Goal: Task Accomplishment & Management: Use online tool/utility

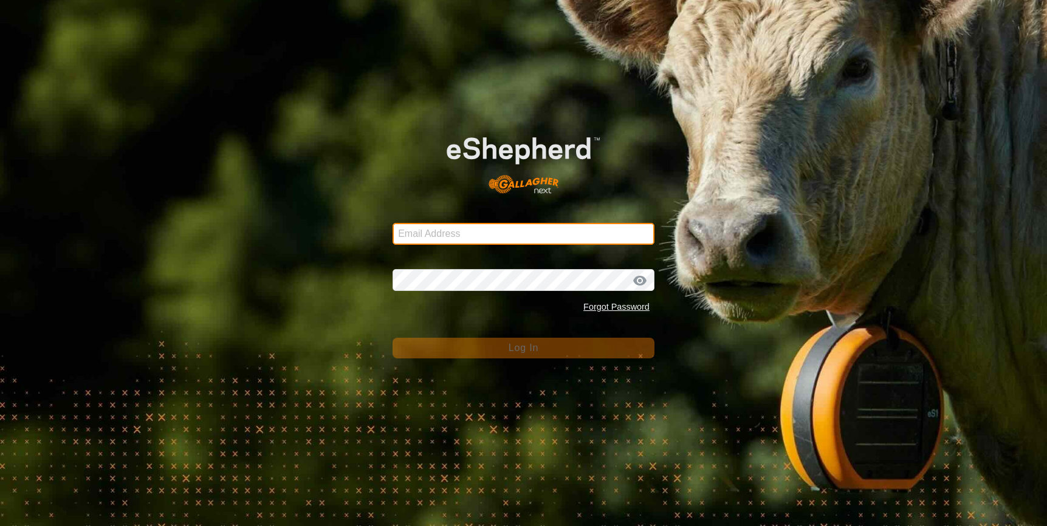
type input "[EMAIL_ADDRESS][DOMAIN_NAME]"
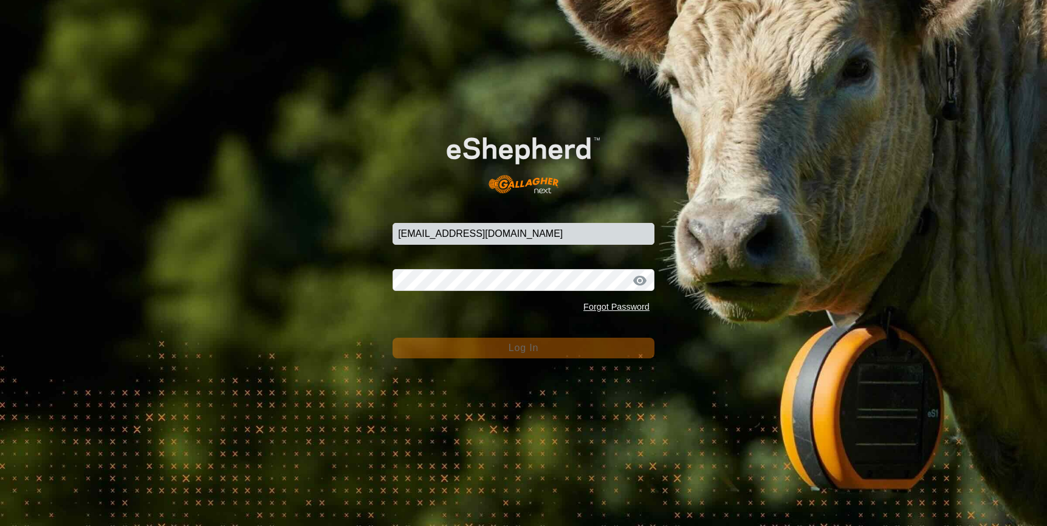
click at [464, 350] on button "Log In" at bounding box center [524, 348] width 262 height 21
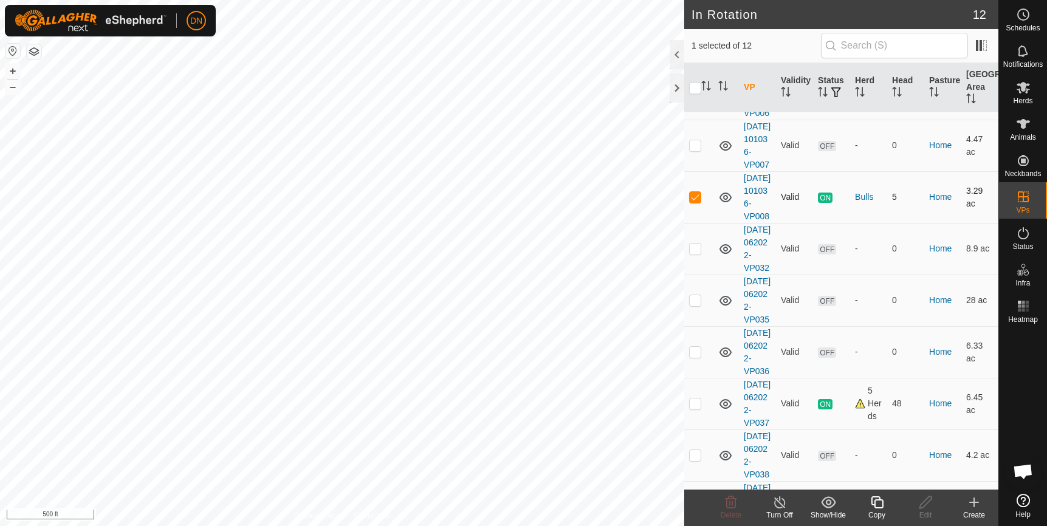
scroll to position [304, 0]
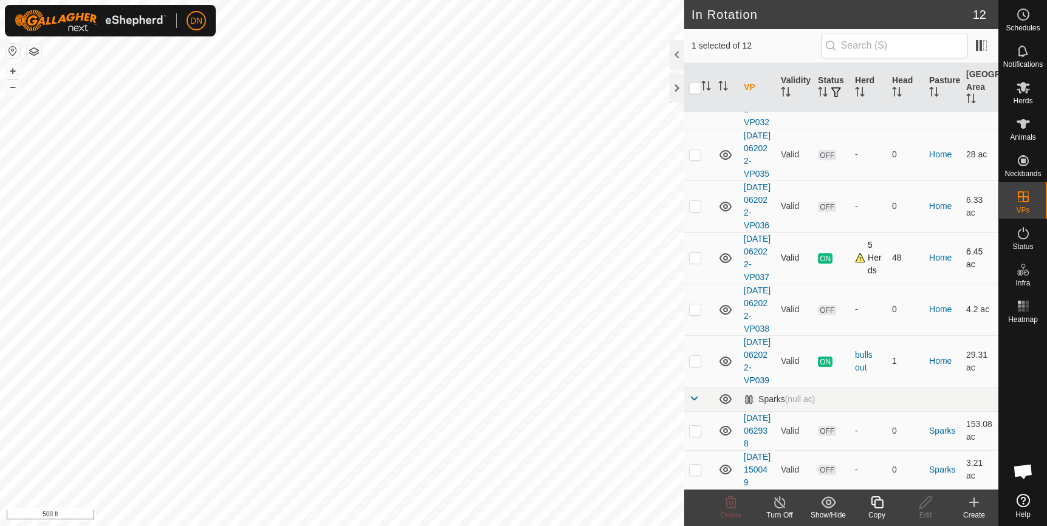
click at [696, 263] on p-checkbox at bounding box center [695, 258] width 12 height 10
checkbox input "true"
checkbox input "false"
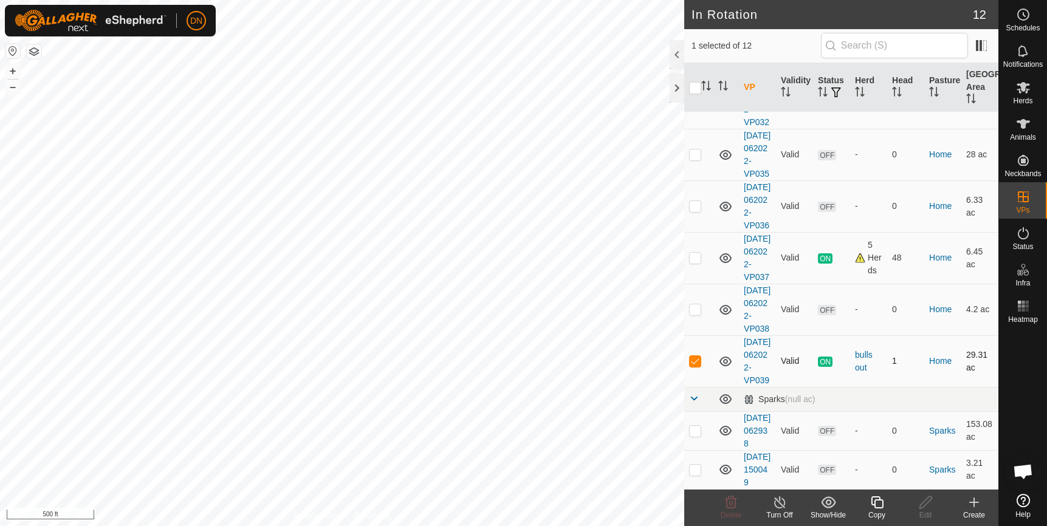
click at [698, 366] on p-checkbox at bounding box center [695, 361] width 12 height 10
click at [693, 356] on p-checkbox at bounding box center [695, 361] width 12 height 10
checkbox input "false"
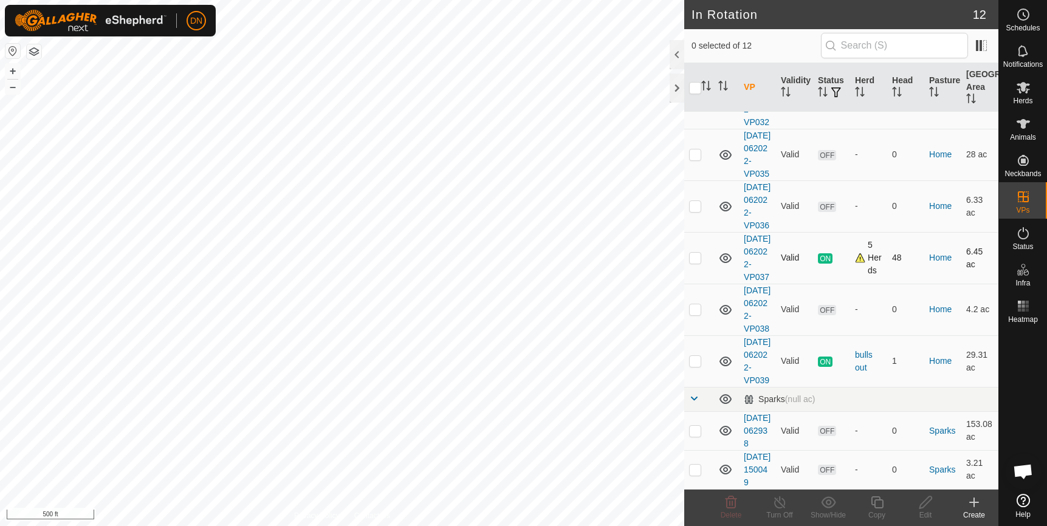
click at [696, 253] on p-checkbox at bounding box center [695, 258] width 12 height 10
checkbox input "true"
click at [884, 507] on icon at bounding box center [877, 502] width 15 height 15
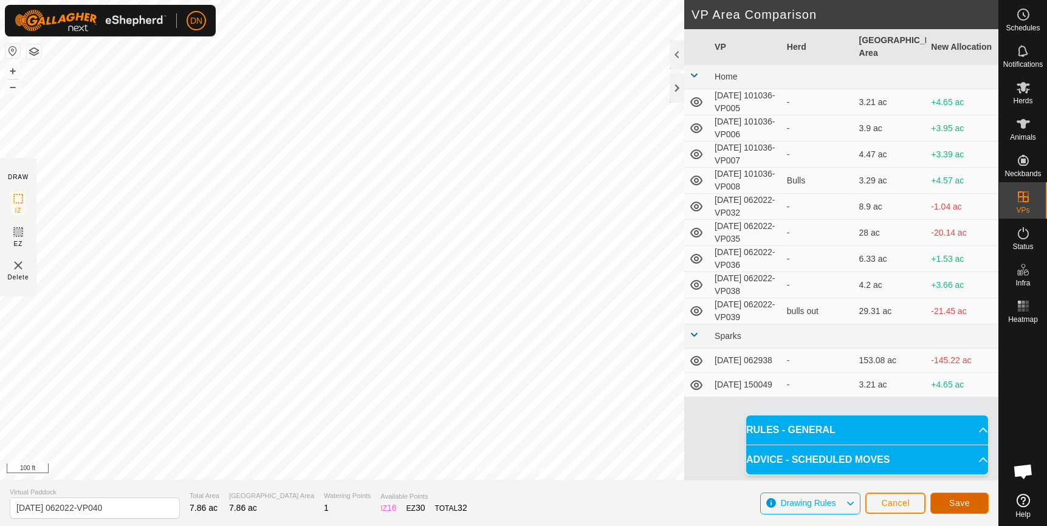
click at [968, 503] on span "Save" at bounding box center [959, 503] width 21 height 10
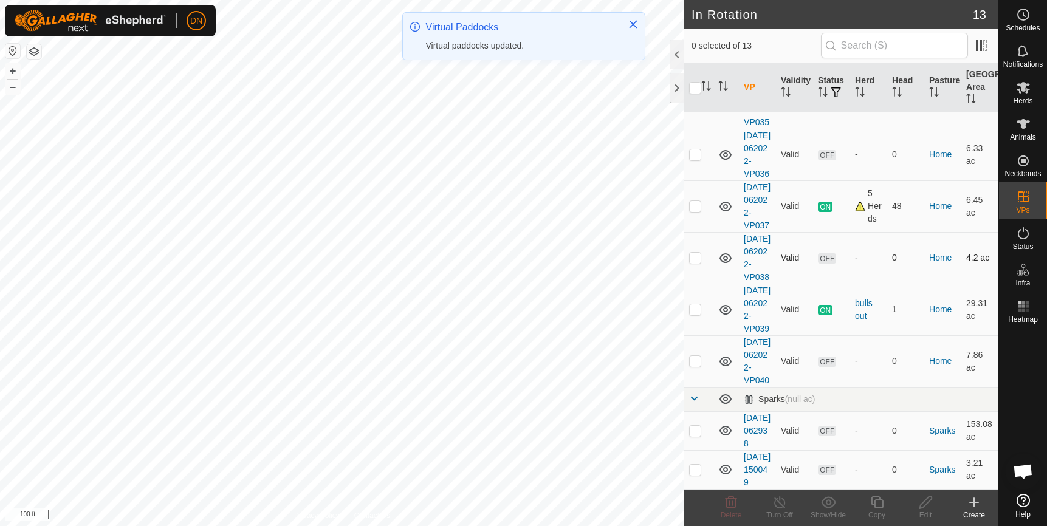
scroll to position [425, 0]
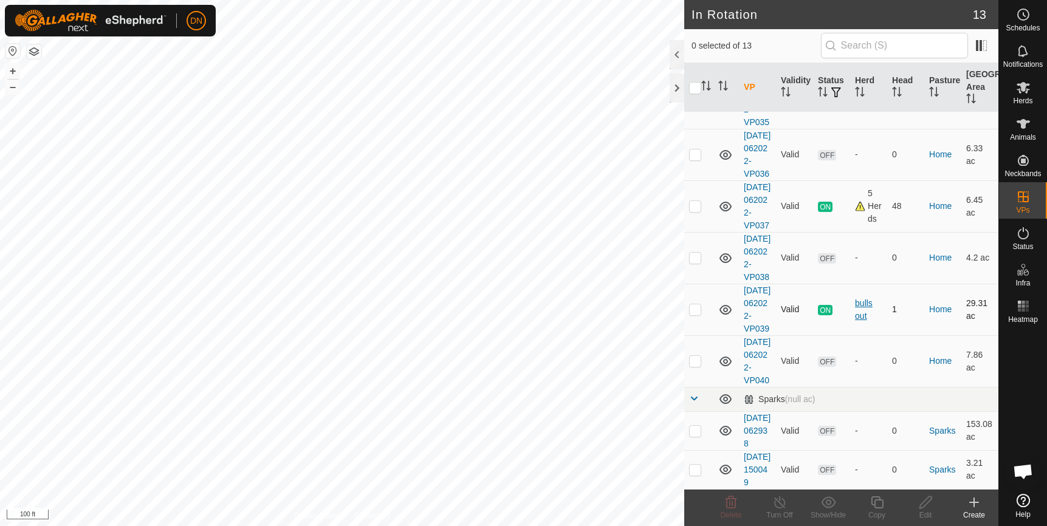
click at [858, 323] on div "bulls out" at bounding box center [868, 310] width 27 height 26
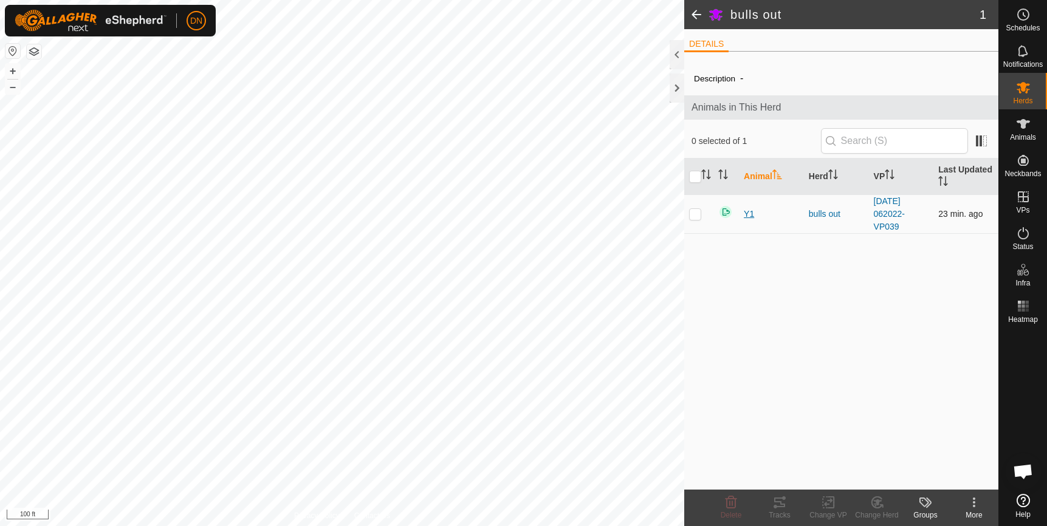
click at [749, 215] on span "Y1" at bounding box center [749, 214] width 10 height 13
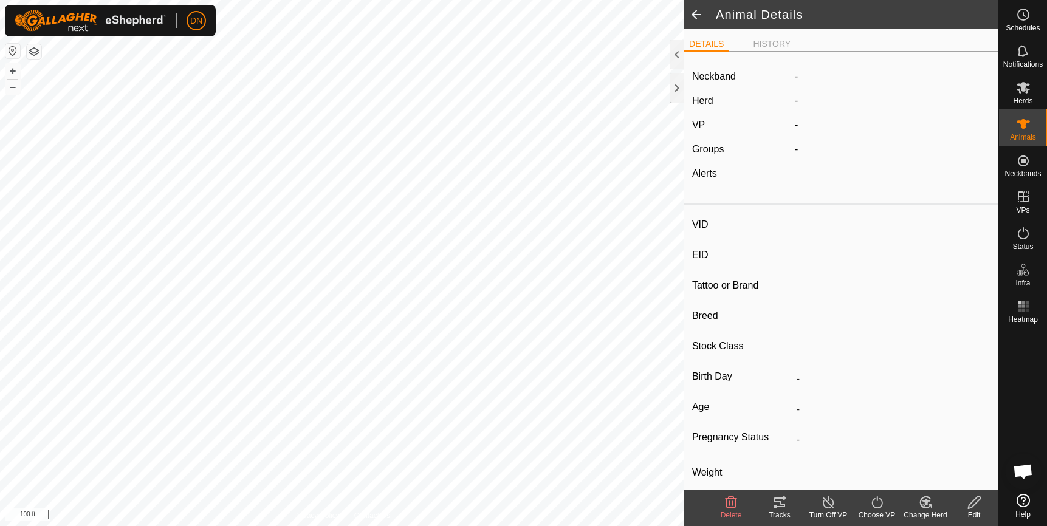
type input "Y1"
type input "-"
type input "Yellow"
type input "Red Angus"
type input "-"
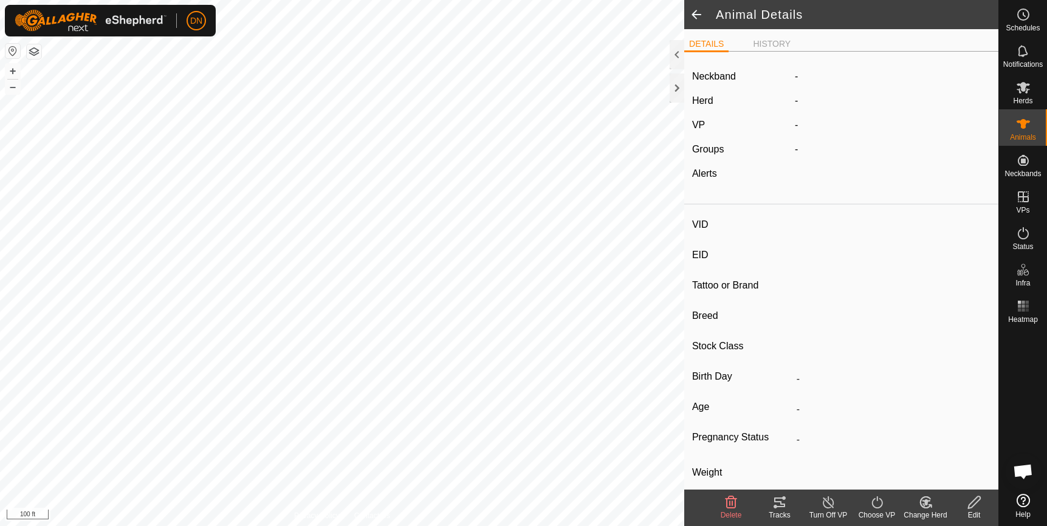
type input "0 kg"
type input "-"
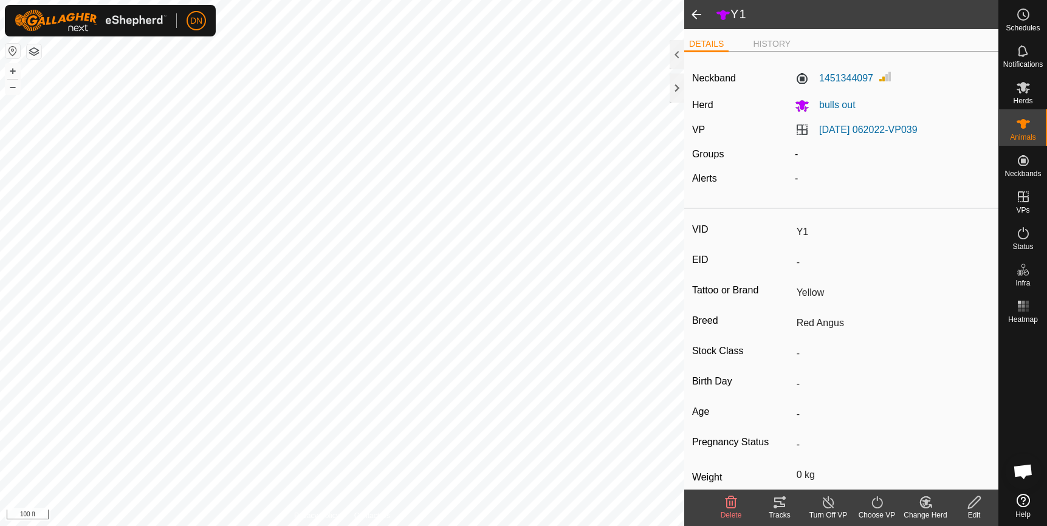
click at [924, 505] on icon at bounding box center [923, 505] width 3 height 4
click at [937, 447] on link "Choose Herd..." at bounding box center [962, 450] width 120 height 24
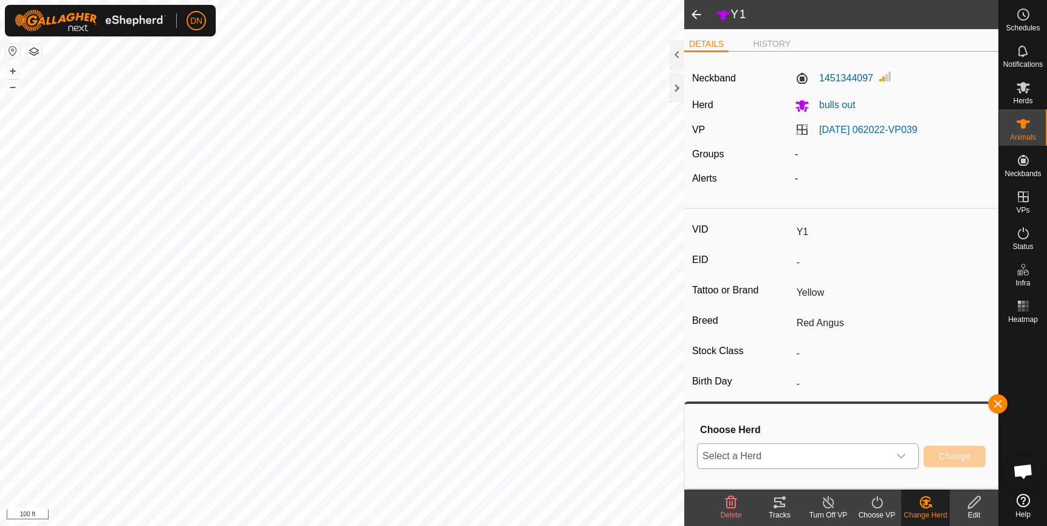
click at [901, 455] on icon "dropdown trigger" at bounding box center [902, 457] width 10 height 10
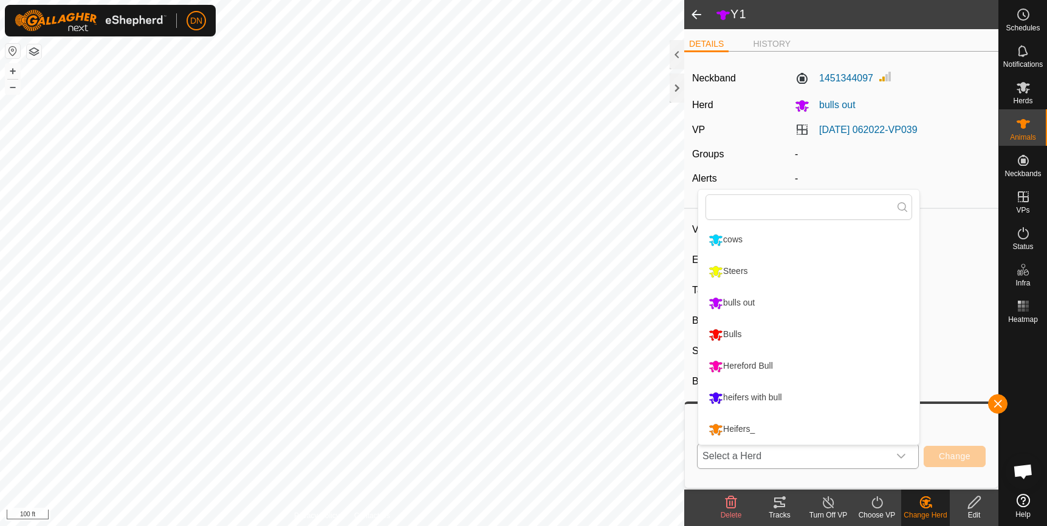
click at [800, 238] on li "cows" at bounding box center [808, 240] width 221 height 30
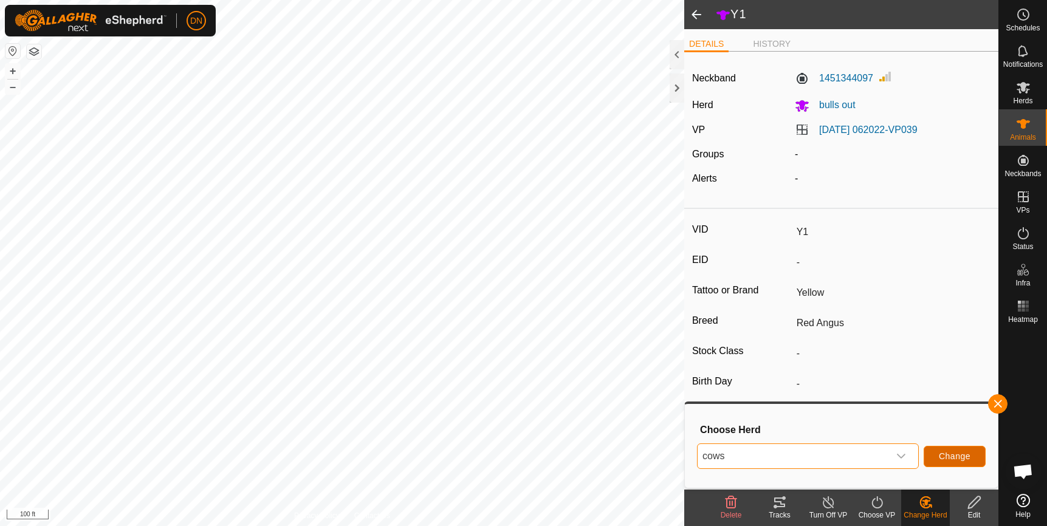
click at [949, 454] on span "Change" at bounding box center [955, 457] width 32 height 10
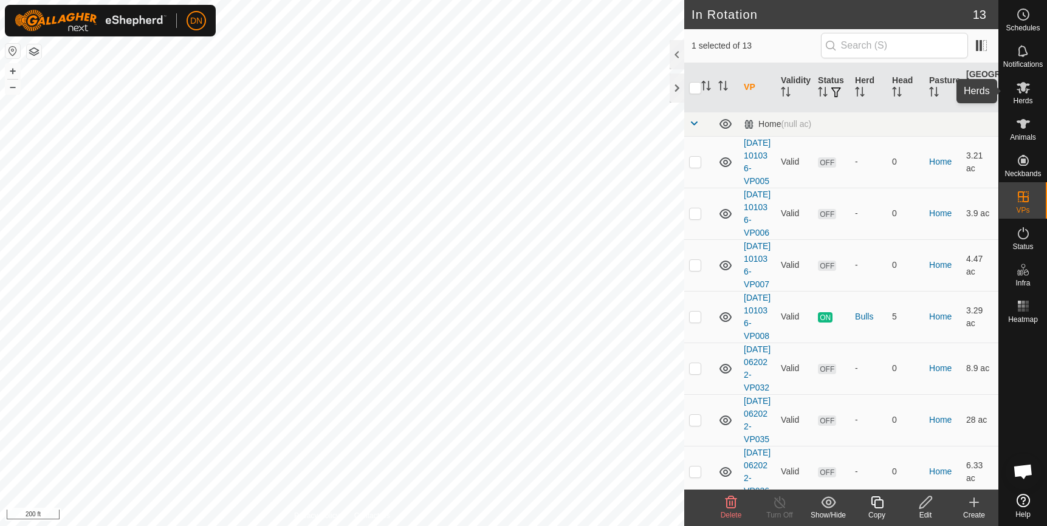
click at [1026, 91] on icon at bounding box center [1023, 87] width 15 height 15
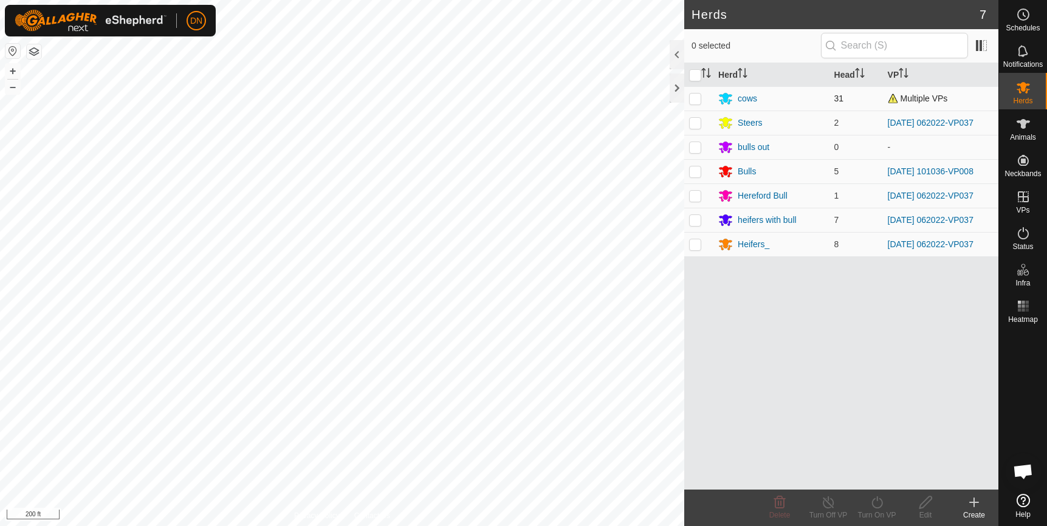
click at [694, 98] on p-checkbox at bounding box center [695, 99] width 12 height 10
checkbox input "true"
click at [695, 123] on p-checkbox at bounding box center [695, 123] width 12 height 10
checkbox input "true"
click at [697, 196] on p-checkbox at bounding box center [695, 196] width 12 height 10
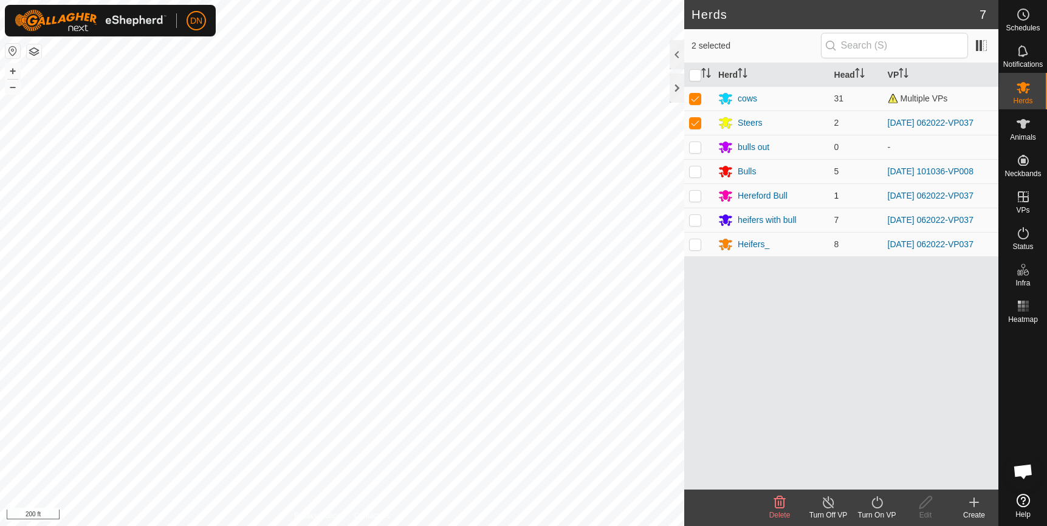
checkbox input "true"
click at [692, 219] on p-checkbox at bounding box center [695, 220] width 12 height 10
checkbox input "true"
click at [692, 246] on p-checkbox at bounding box center [695, 244] width 12 height 10
checkbox input "true"
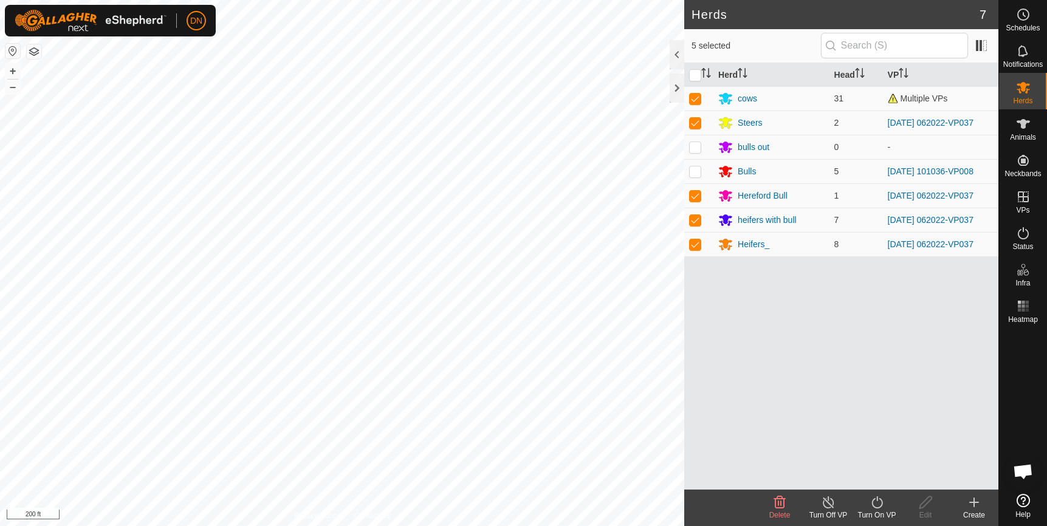
click at [878, 502] on icon at bounding box center [877, 502] width 15 height 15
click at [891, 474] on link "Now" at bounding box center [913, 476] width 120 height 24
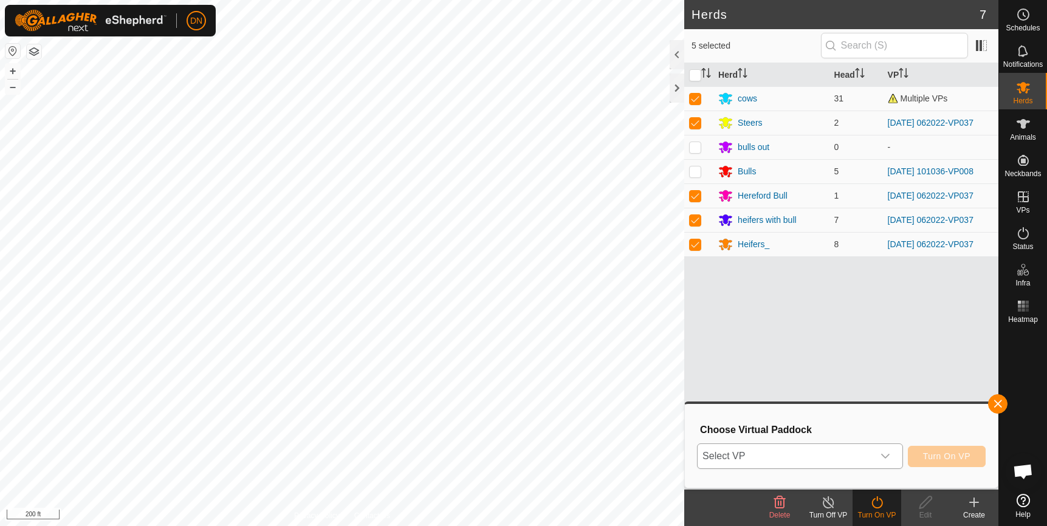
click at [890, 460] on icon "dropdown trigger" at bounding box center [886, 457] width 10 height 10
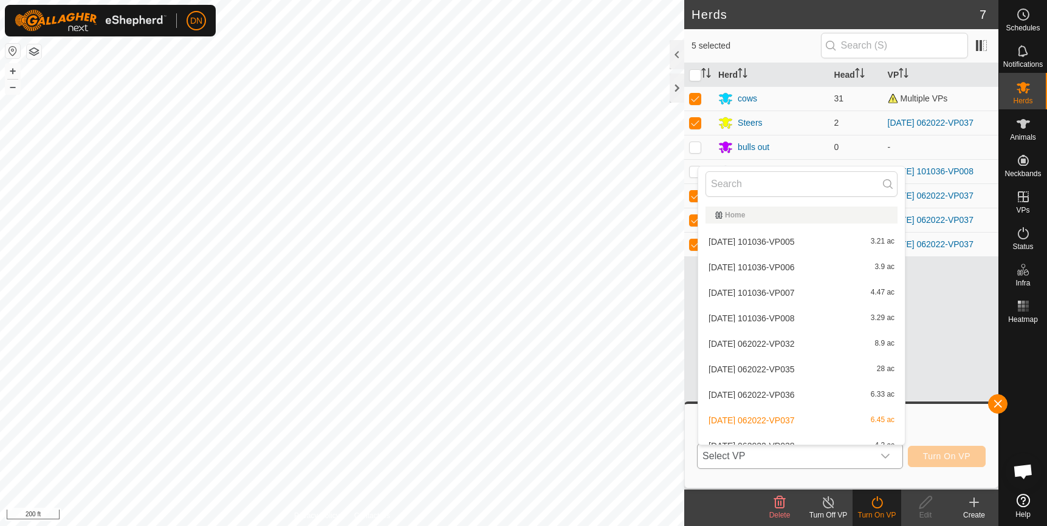
scroll to position [13, 0]
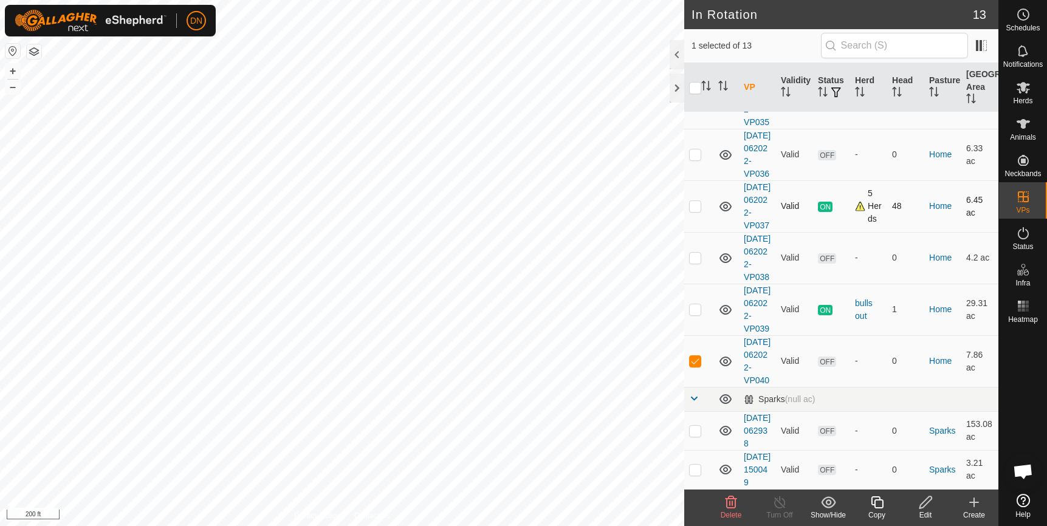
scroll to position [484, 0]
click at [1019, 93] on icon at bounding box center [1023, 88] width 13 height 12
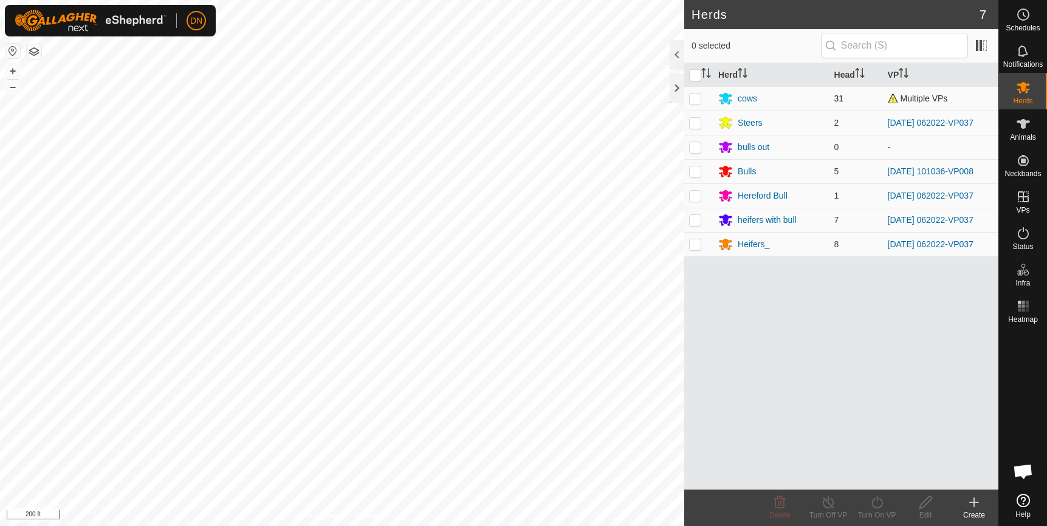
click at [694, 95] on p-checkbox at bounding box center [695, 99] width 12 height 10
checkbox input "true"
click at [690, 121] on p-checkbox at bounding box center [695, 123] width 12 height 10
checkbox input "true"
click at [689, 198] on td at bounding box center [698, 196] width 29 height 24
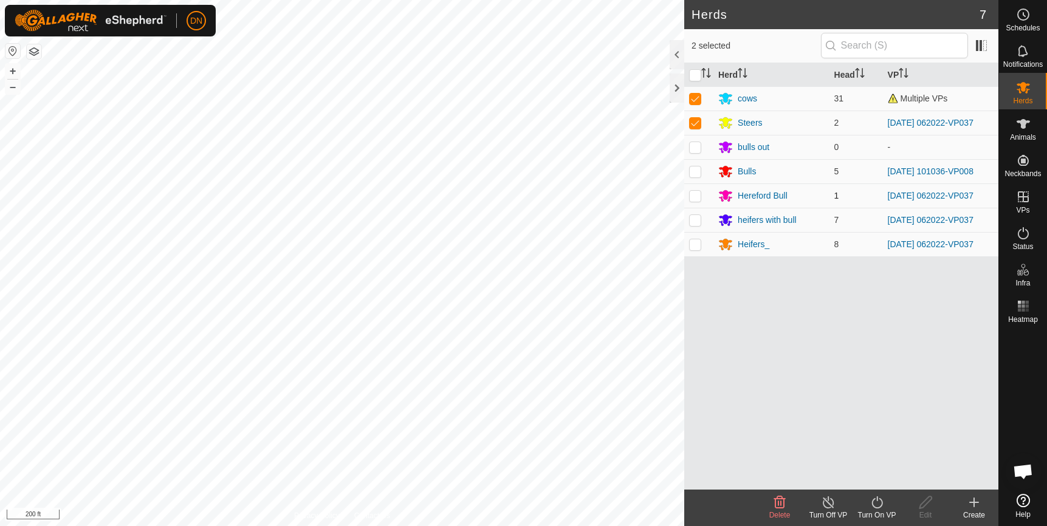
checkbox input "true"
click at [688, 221] on td at bounding box center [698, 220] width 29 height 24
checkbox input "true"
click at [694, 241] on p-checkbox at bounding box center [695, 244] width 12 height 10
checkbox input "true"
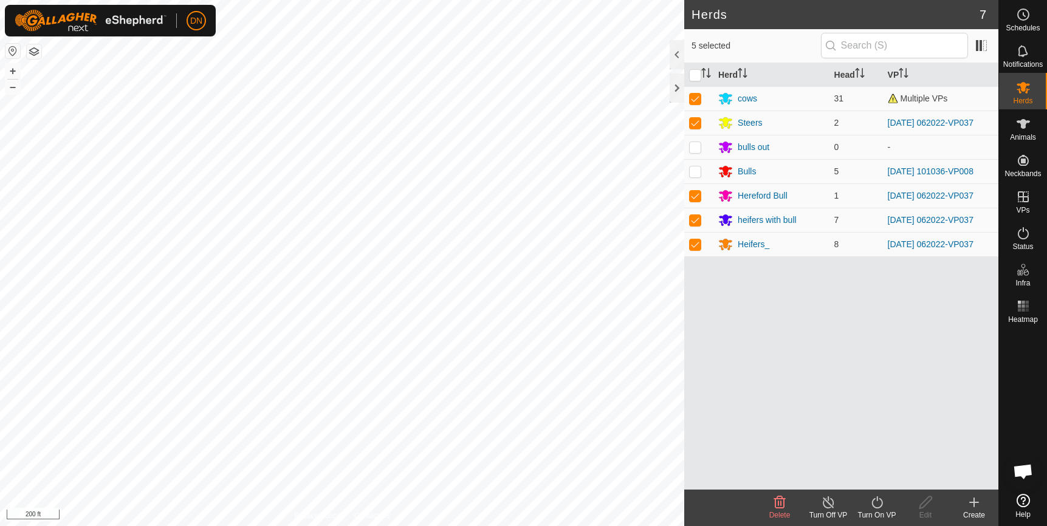
click at [880, 508] on icon at bounding box center [877, 503] width 11 height 12
click at [876, 474] on link "Now" at bounding box center [913, 476] width 120 height 24
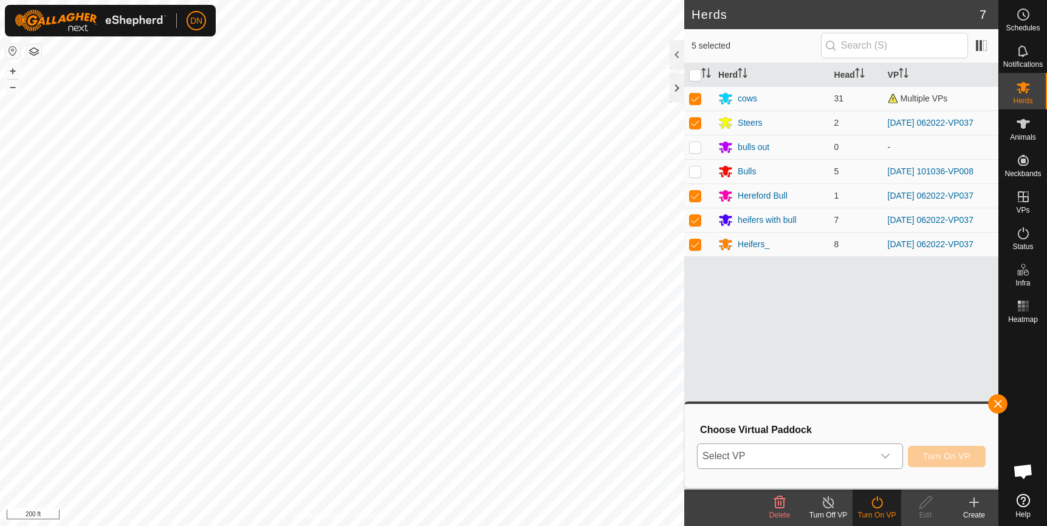
click at [890, 457] on icon "dropdown trigger" at bounding box center [886, 457] width 10 height 10
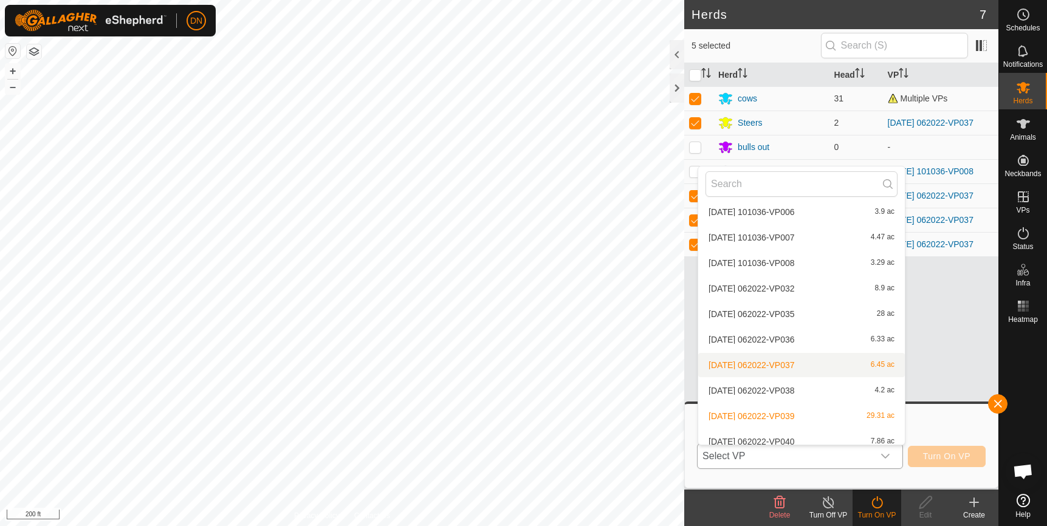
scroll to position [135, 0]
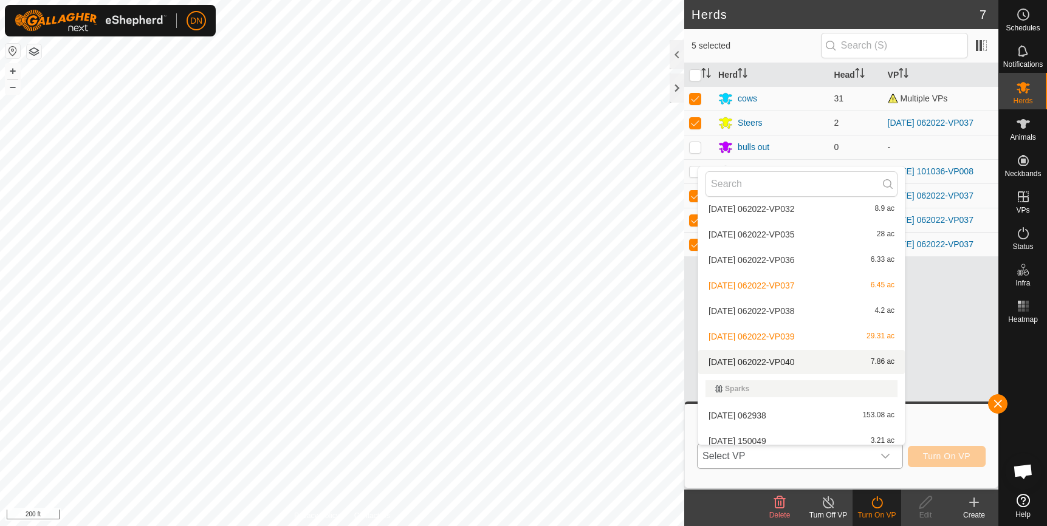
click at [783, 362] on li "[DATE] 062022-VP040 7.86 ac" at bounding box center [801, 362] width 207 height 24
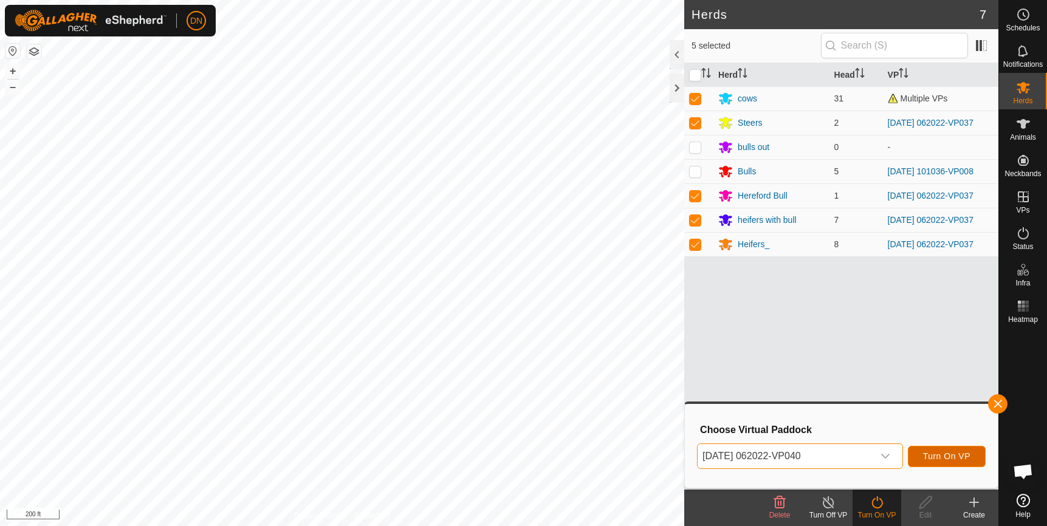
click at [931, 456] on span "Turn On VP" at bounding box center [946, 457] width 47 height 10
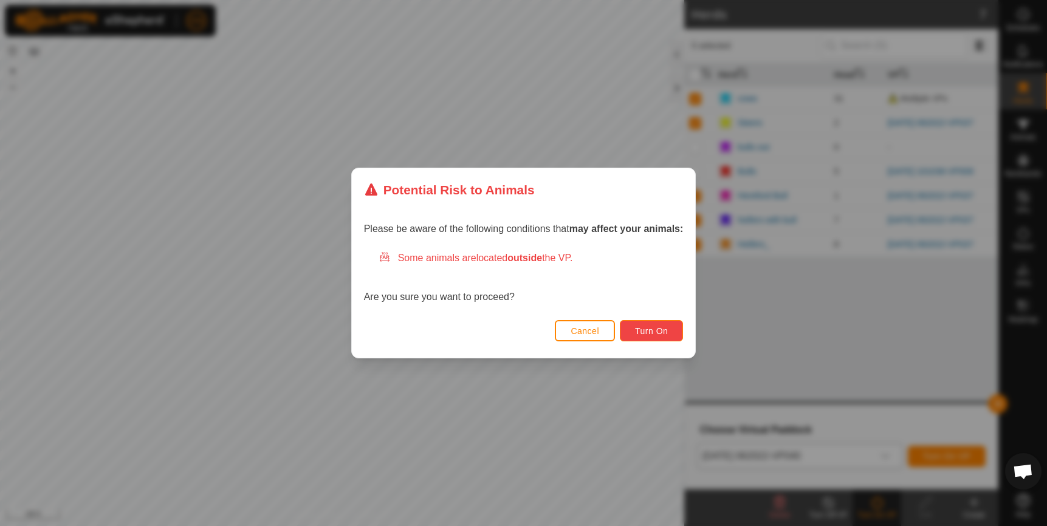
click at [672, 329] on button "Turn On" at bounding box center [651, 330] width 63 height 21
